Goal: Information Seeking & Learning: Check status

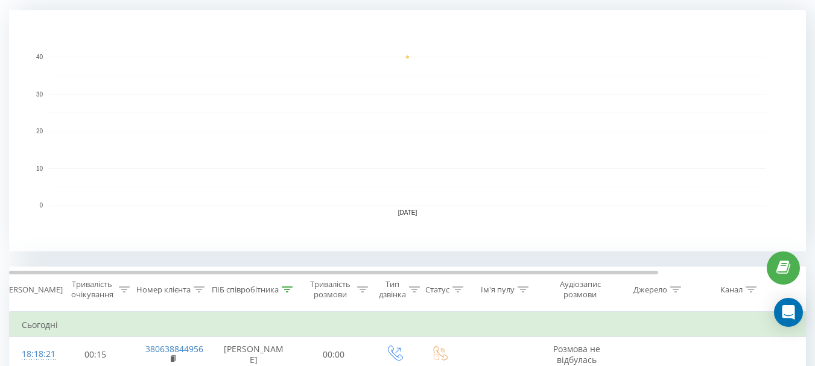
scroll to position [302, 0]
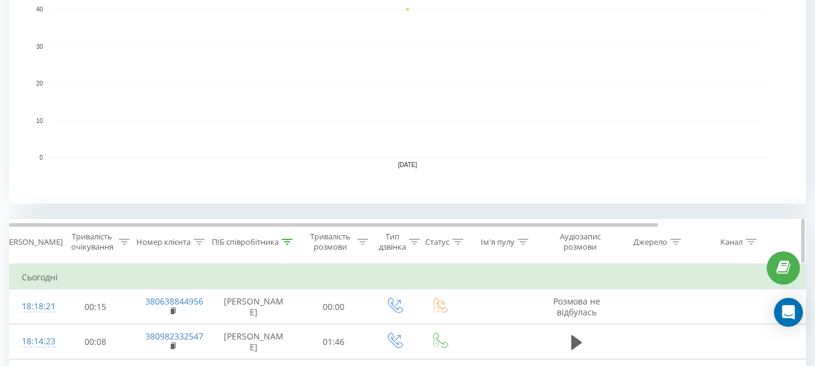
click at [288, 241] on icon at bounding box center [287, 242] width 11 height 6
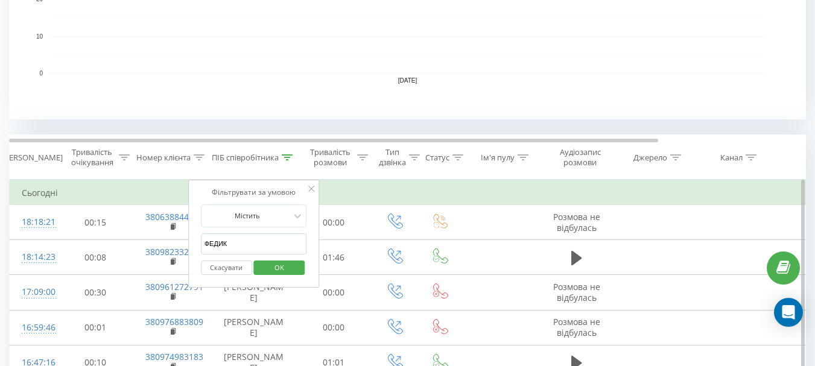
scroll to position [422, 0]
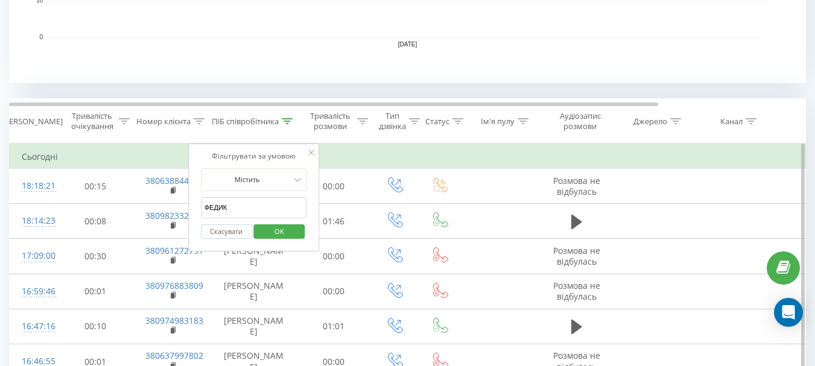
drag, startPoint x: 243, startPoint y: 208, endPoint x: 71, endPoint y: 162, distance: 178.6
type input "карина"
click at [285, 221] on div "Скасувати OK" at bounding box center [254, 231] width 106 height 27
click at [283, 227] on span "OK" at bounding box center [279, 231] width 34 height 19
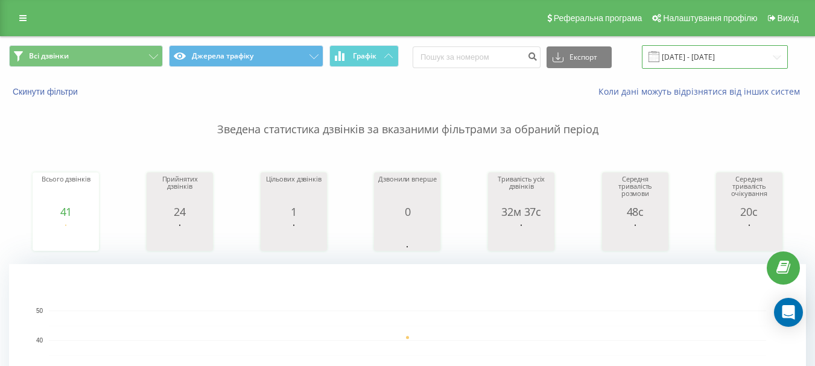
click at [707, 59] on input "[DATE] - [DATE]" at bounding box center [715, 57] width 146 height 24
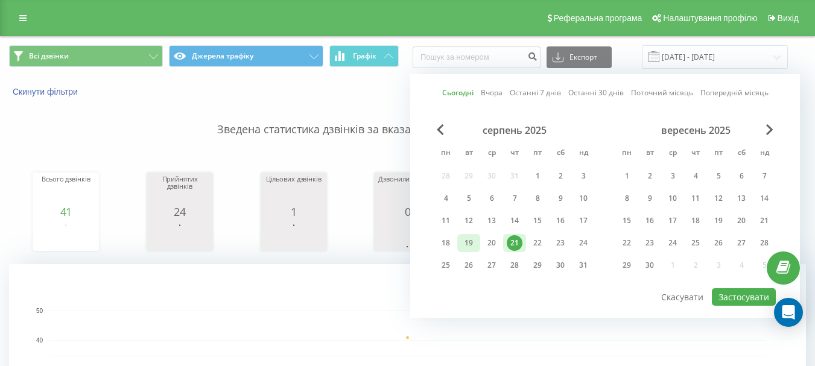
click at [468, 242] on div "19" at bounding box center [469, 243] width 16 height 16
click at [717, 291] on button "Застосувати" at bounding box center [744, 296] width 64 height 17
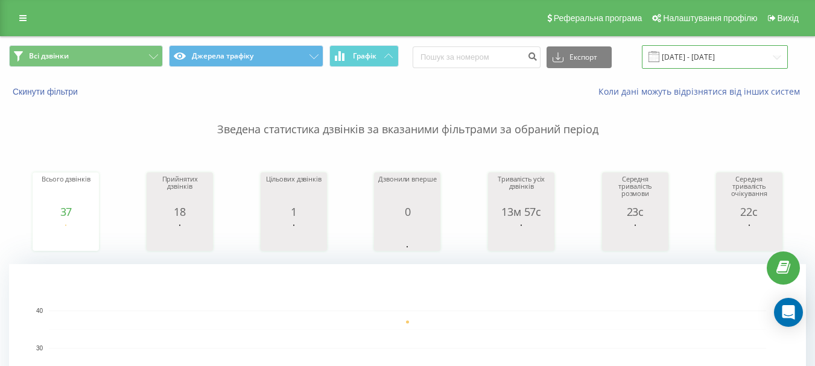
click at [686, 55] on input "19.08.2025 - 19.08.2025" at bounding box center [715, 57] width 146 height 24
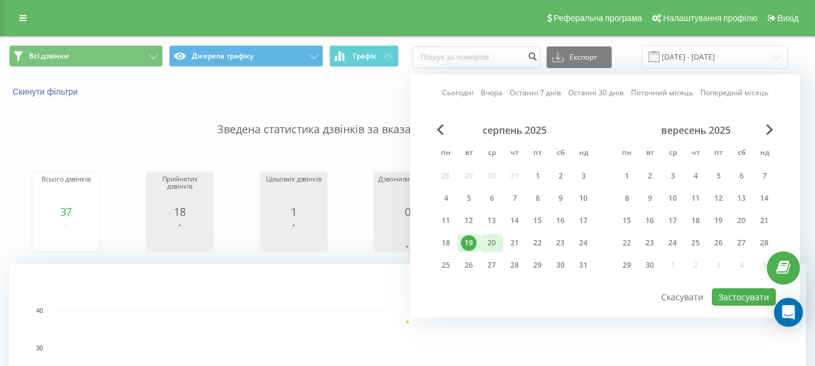
click at [486, 240] on div "20" at bounding box center [492, 243] width 16 height 16
click at [738, 294] on button "Застосувати" at bounding box center [744, 296] width 64 height 17
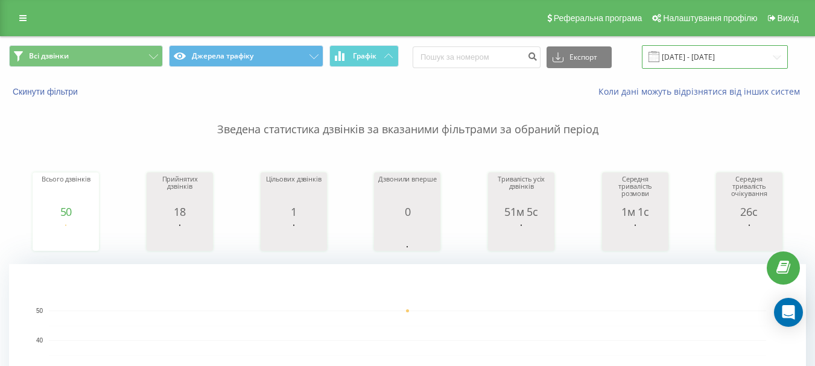
click at [750, 60] on input "20.08.2025 - 20.08.2025" at bounding box center [715, 57] width 146 height 24
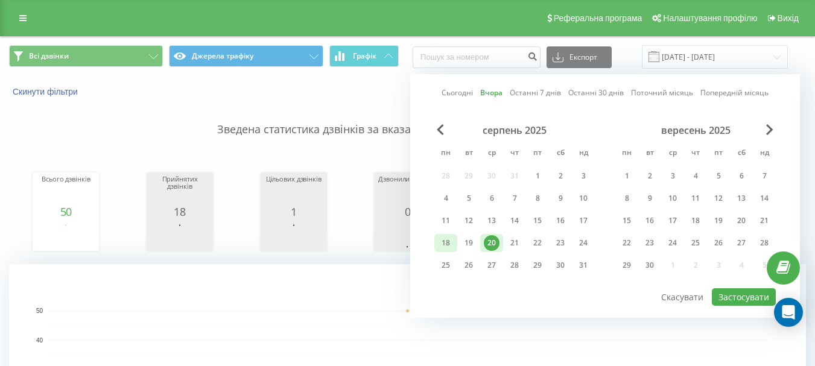
click at [443, 244] on div "18" at bounding box center [446, 243] width 16 height 16
click at [726, 294] on button "Застосувати" at bounding box center [744, 296] width 64 height 17
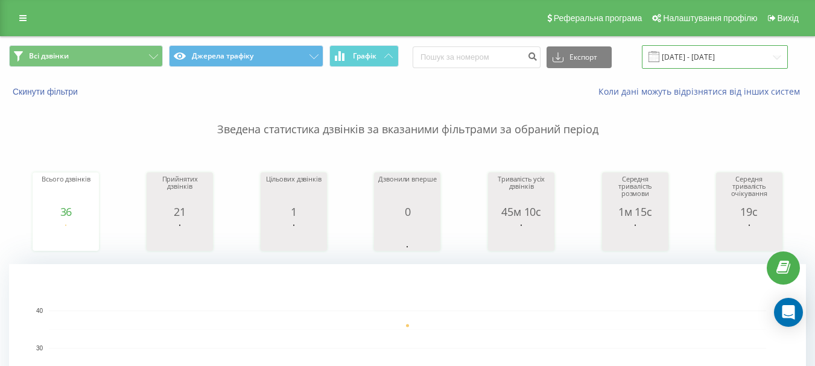
click at [760, 58] on input "18.08.2025 - 18.08.2025" at bounding box center [715, 57] width 146 height 24
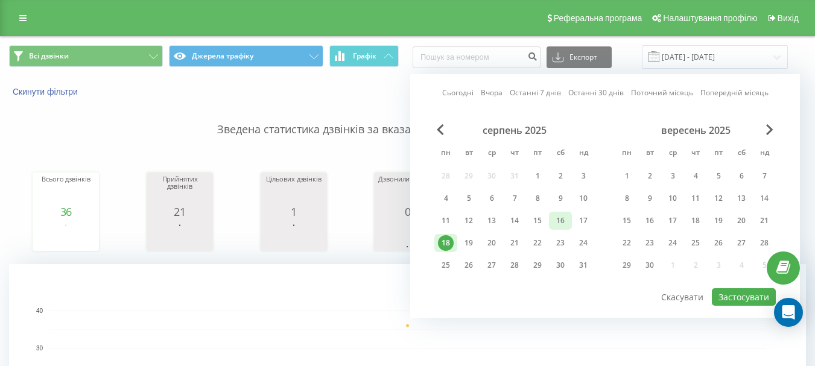
click at [562, 222] on div "16" at bounding box center [561, 221] width 16 height 16
click at [540, 221] on div "15" at bounding box center [538, 221] width 16 height 16
click at [560, 215] on div "16" at bounding box center [561, 221] width 16 height 16
click at [542, 219] on div "15" at bounding box center [538, 221] width 16 height 16
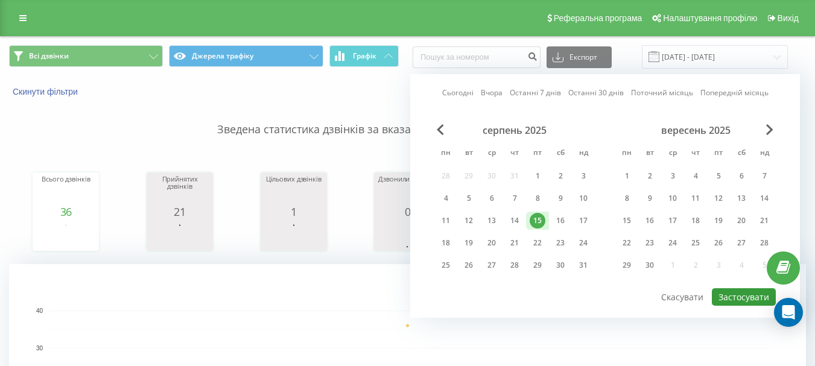
click at [736, 305] on button "Застосувати" at bounding box center [744, 296] width 64 height 17
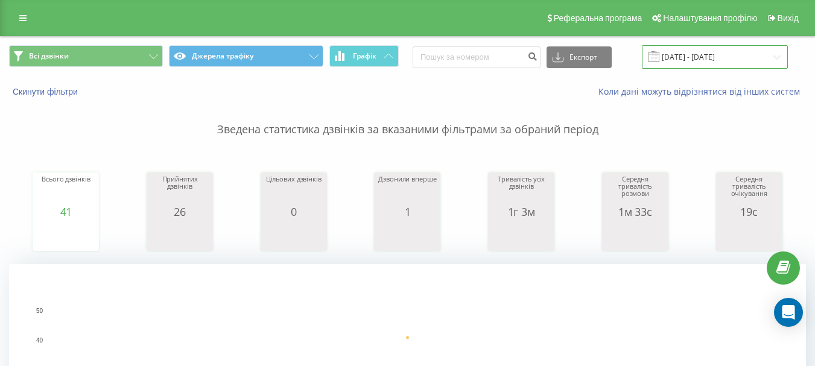
click at [688, 54] on input "15.08.2025 - 15.08.2025" at bounding box center [715, 57] width 146 height 24
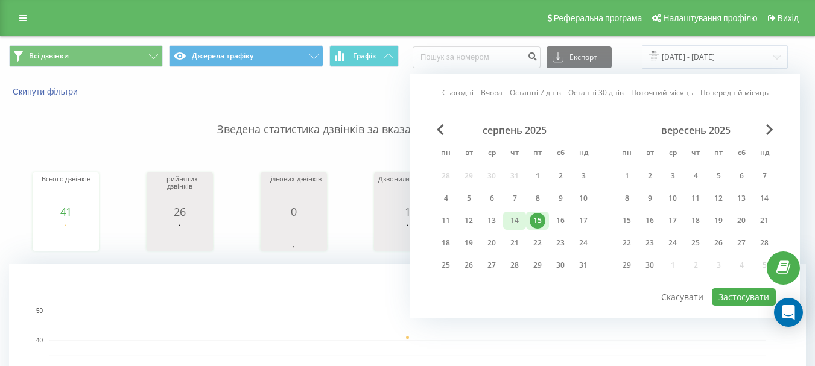
click at [517, 223] on div "14" at bounding box center [515, 221] width 16 height 16
click at [737, 299] on button "Застосувати" at bounding box center [744, 296] width 64 height 17
type input "14.08.2025 - 14.08.2025"
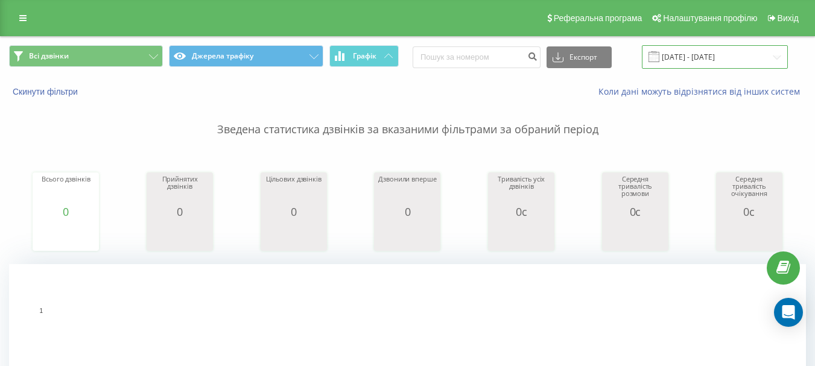
click at [725, 54] on input "14.08.2025 - 14.08.2025" at bounding box center [715, 57] width 146 height 24
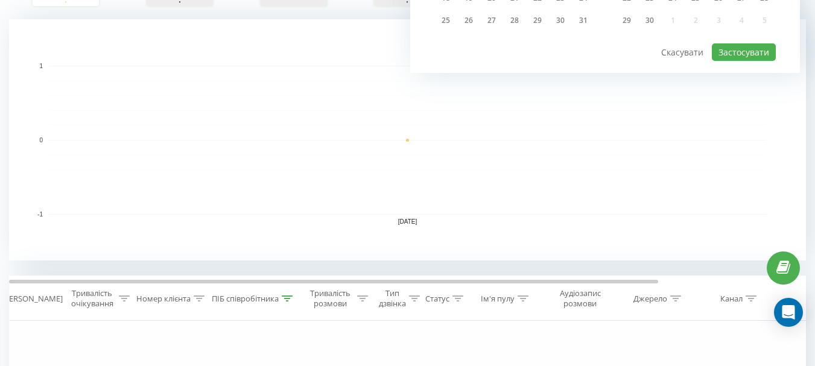
scroll to position [362, 0]
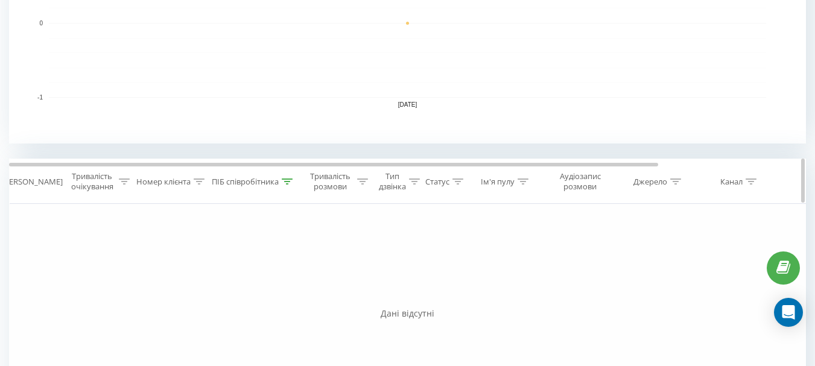
click at [287, 187] on div "ПІБ співробітника" at bounding box center [252, 182] width 81 height 10
drag, startPoint x: 236, startPoint y: 273, endPoint x: 125, endPoint y: 261, distance: 111.7
click at [125, 261] on div "Фільтрувати за умовою Дорівнює Скасувати OK Фільтрувати за умовою Містить Скасу…" at bounding box center [407, 340] width 797 height 272
type input "попесик"
click at [267, 300] on span "OK" at bounding box center [279, 291] width 34 height 19
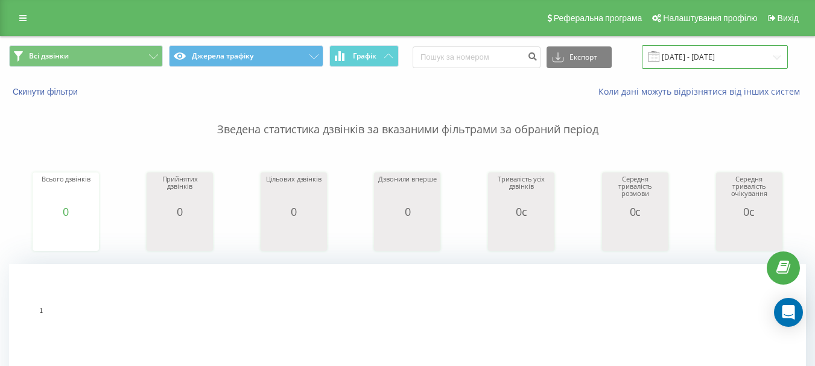
click at [712, 60] on input "14.08.2025 - 14.08.2025" at bounding box center [715, 57] width 146 height 24
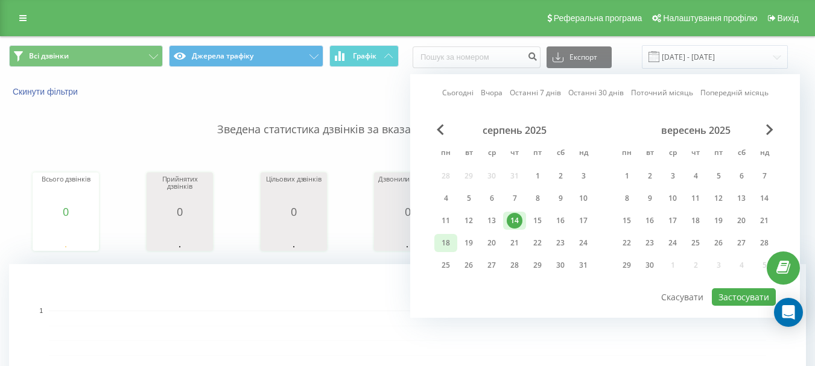
click at [447, 248] on div "18" at bounding box center [446, 243] width 16 height 16
click at [512, 244] on div "21" at bounding box center [515, 243] width 16 height 16
click at [742, 297] on button "Застосувати" at bounding box center [744, 296] width 64 height 17
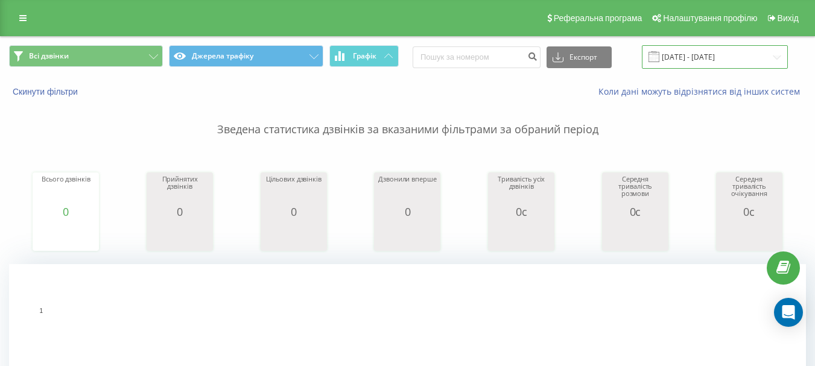
click at [690, 56] on input "[DATE] - [DATE]" at bounding box center [715, 57] width 146 height 24
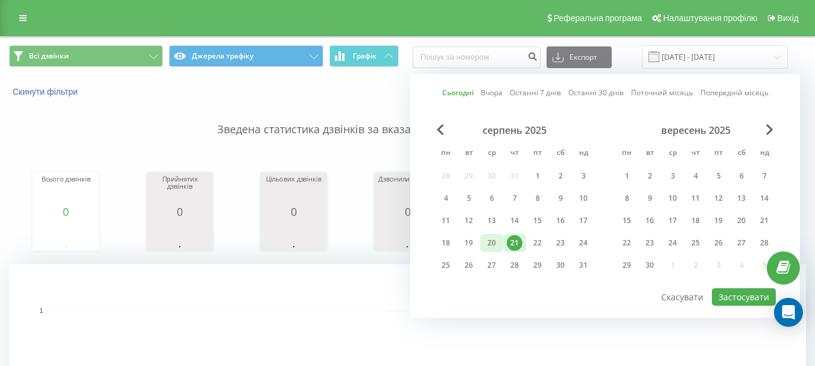
click at [497, 246] on div "20" at bounding box center [492, 243] width 16 height 16
click at [728, 294] on button "Застосувати" at bounding box center [744, 296] width 64 height 17
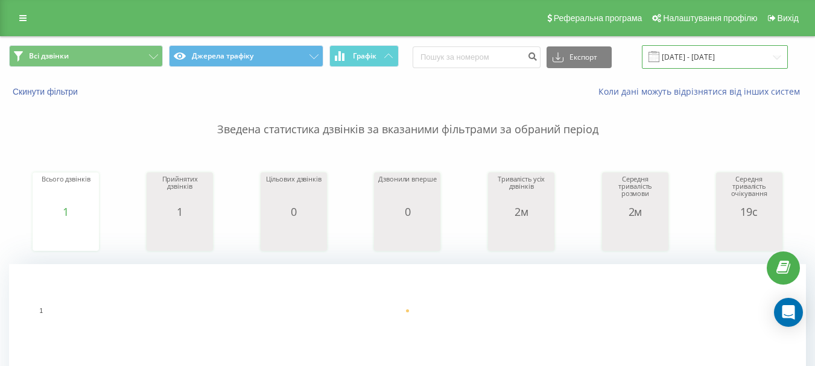
click at [699, 60] on input "20.08.2025 - 20.08.2025" at bounding box center [715, 57] width 146 height 24
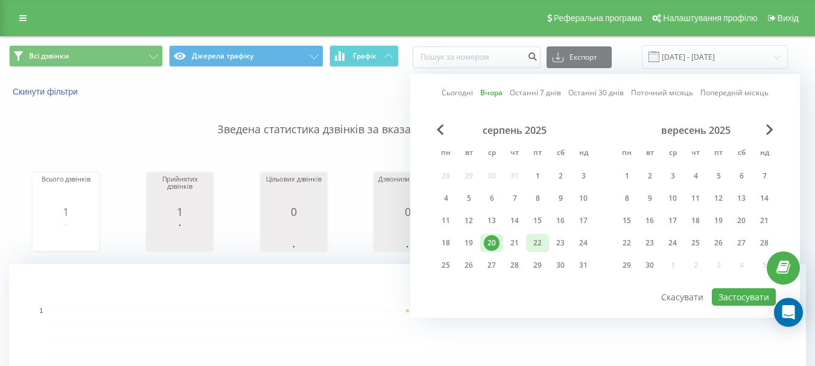
click at [528, 244] on div "22" at bounding box center [537, 243] width 23 height 18
click at [742, 300] on button "Застосувати" at bounding box center [744, 296] width 64 height 17
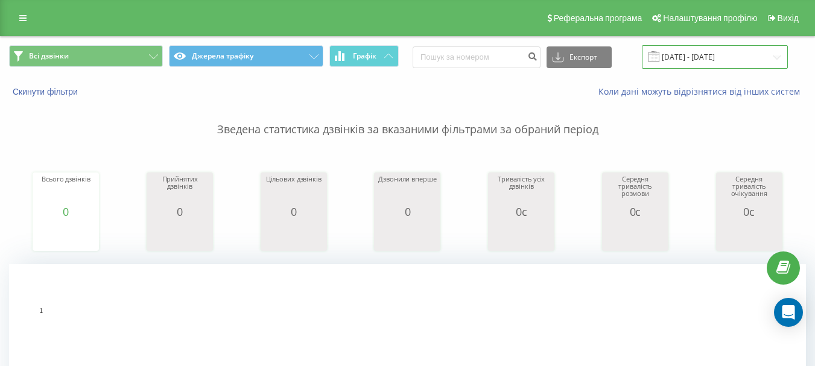
click at [690, 52] on input "22.08.2025 - 22.08.2025" at bounding box center [715, 57] width 146 height 24
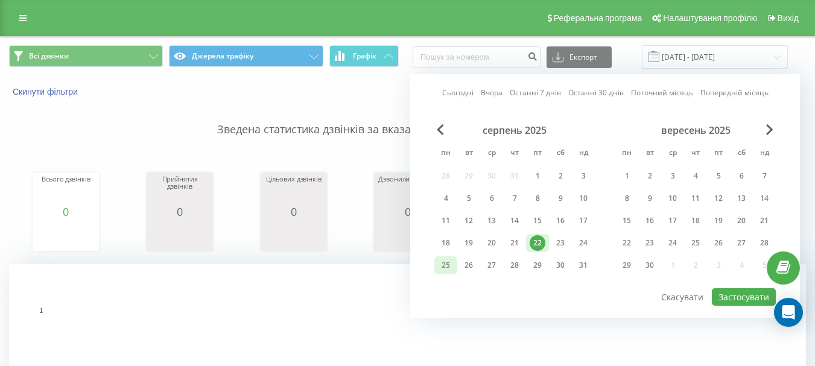
click at [448, 260] on div "25" at bounding box center [446, 266] width 16 height 16
click at [728, 294] on button "Застосувати" at bounding box center [744, 296] width 64 height 17
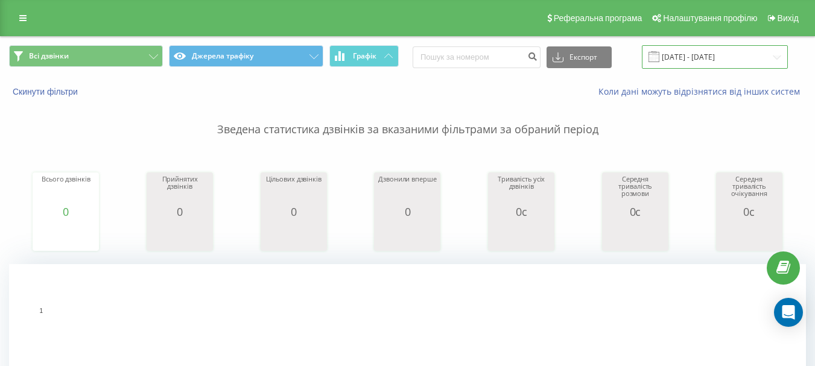
click at [719, 62] on input "25.08.2025 - 25.08.2025" at bounding box center [715, 57] width 146 height 24
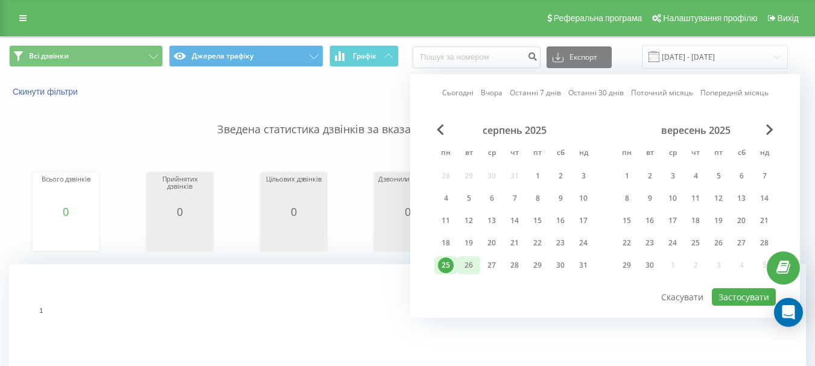
click at [477, 263] on div "26" at bounding box center [468, 265] width 23 height 18
click at [766, 293] on button "Застосувати" at bounding box center [744, 296] width 64 height 17
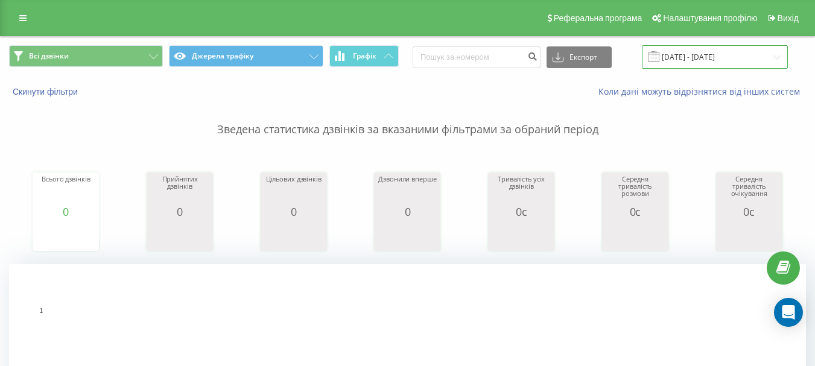
click at [690, 58] on input "26.08.2025 - 26.08.2025" at bounding box center [715, 57] width 146 height 24
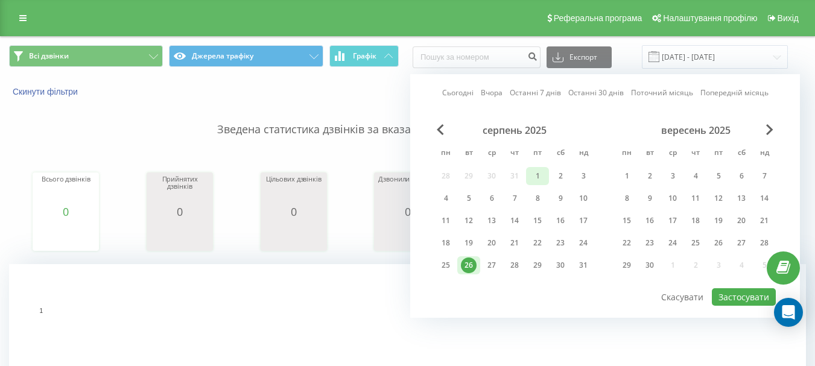
click at [544, 175] on div "1" at bounding box center [538, 176] width 16 height 16
click at [500, 206] on div "6" at bounding box center [491, 198] width 23 height 18
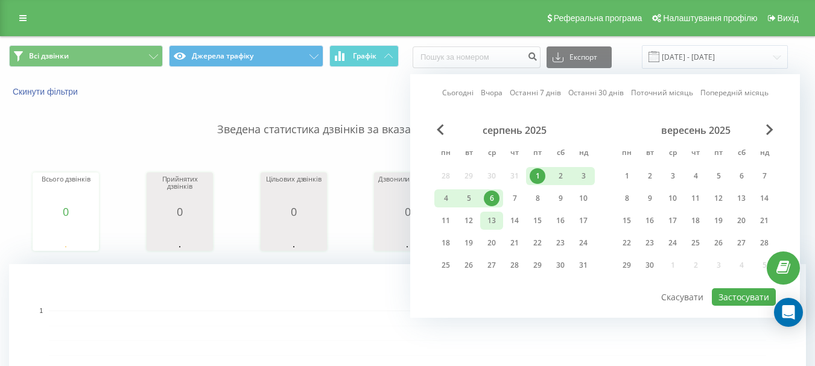
click at [498, 224] on div "13" at bounding box center [491, 221] width 23 height 18
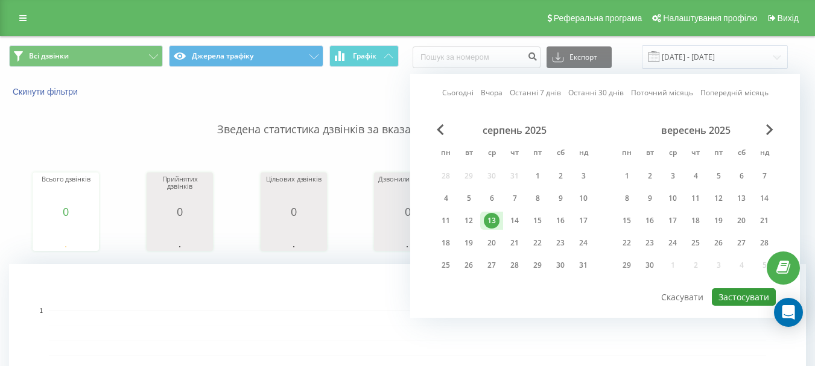
click at [764, 297] on button "Застосувати" at bounding box center [744, 296] width 64 height 17
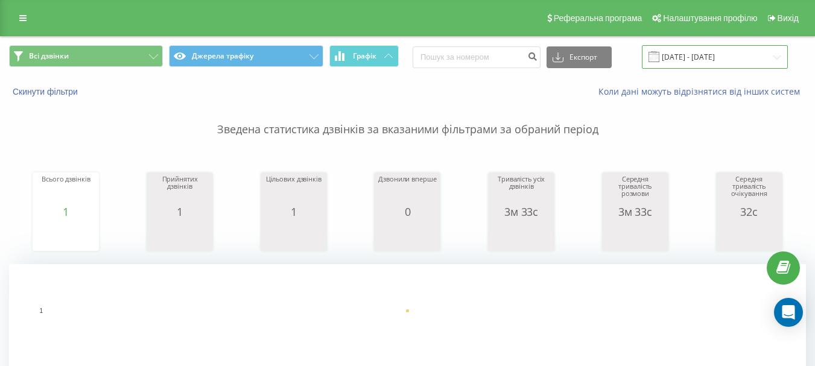
click at [690, 63] on input "13.08.2025 - 13.08.2025" at bounding box center [715, 57] width 146 height 24
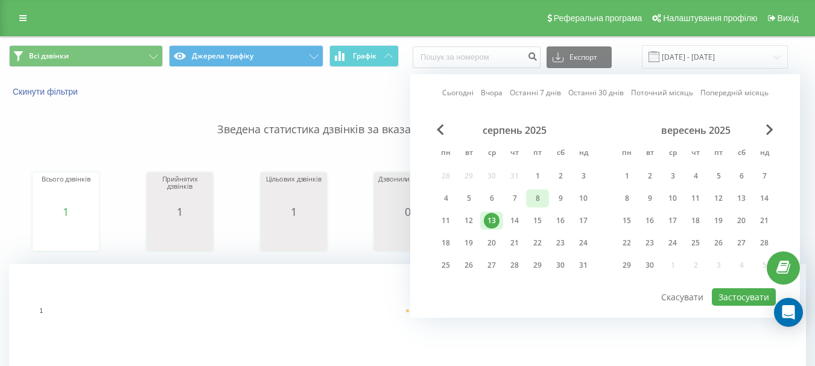
click at [532, 194] on div "8" at bounding box center [538, 199] width 16 height 16
click at [469, 224] on div "12" at bounding box center [469, 221] width 16 height 16
click at [731, 296] on button "Застосувати" at bounding box center [744, 296] width 64 height 17
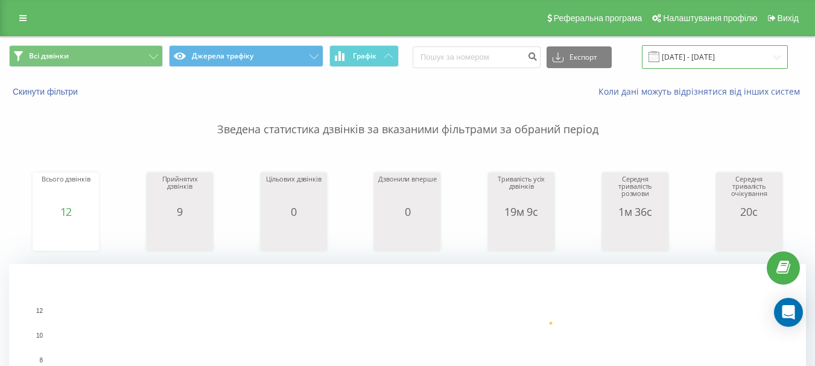
click at [712, 58] on input "08.08.2025 - 12.08.2025" at bounding box center [715, 57] width 146 height 24
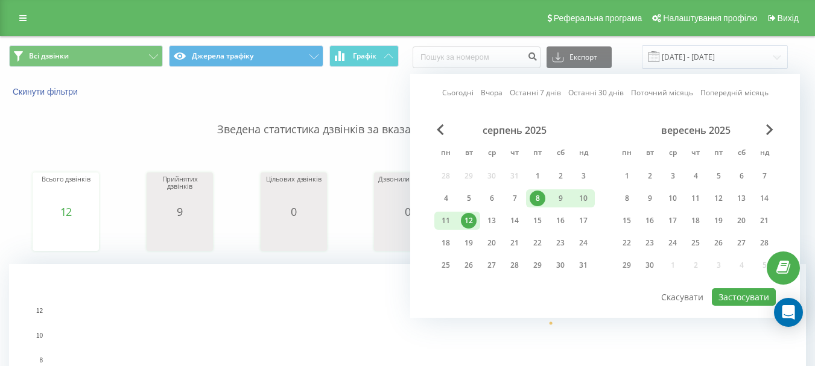
click at [536, 197] on div "8" at bounding box center [538, 199] width 16 height 16
click at [468, 220] on div "12" at bounding box center [469, 221] width 16 height 16
click at [469, 220] on div "12" at bounding box center [469, 221] width 16 height 16
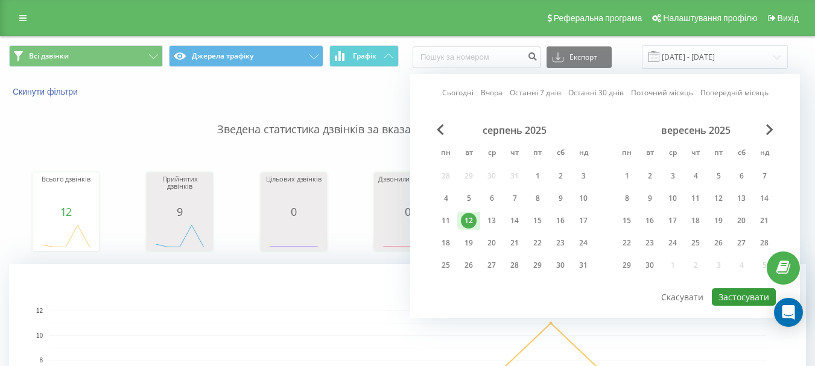
drag, startPoint x: 759, startPoint y: 294, endPoint x: 749, endPoint y: 286, distance: 12.4
click at [758, 294] on button "Застосувати" at bounding box center [744, 296] width 64 height 17
type input "12.08.2025 - 12.08.2025"
